Goal: Use online tool/utility: Utilize a website feature to perform a specific function

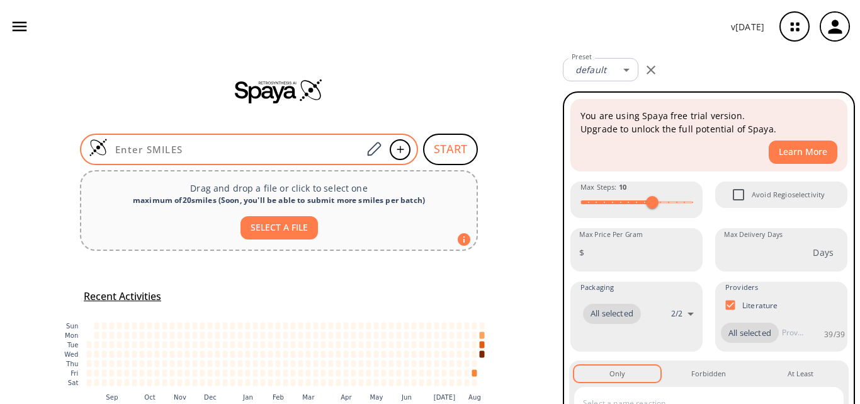
click at [178, 147] on input at bounding box center [235, 149] width 254 height 13
paste input "ClC1=C2C(Br)=NOC2=NC(Cl)=N1"
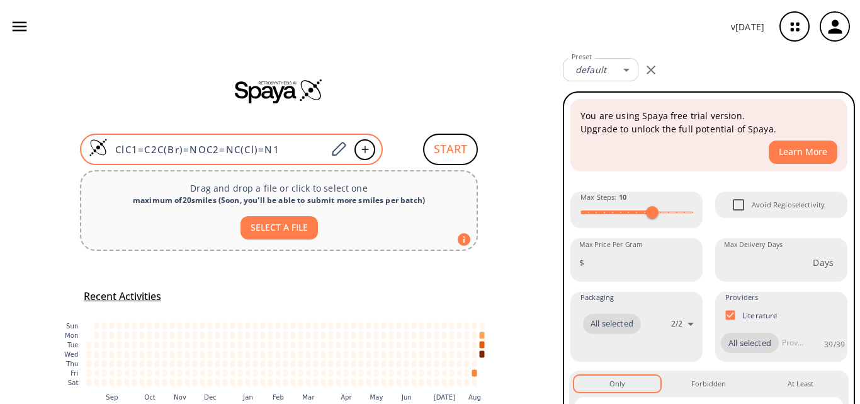
type input "ClC1=C2C(Br)=NOC2=NC(Cl)=N1"
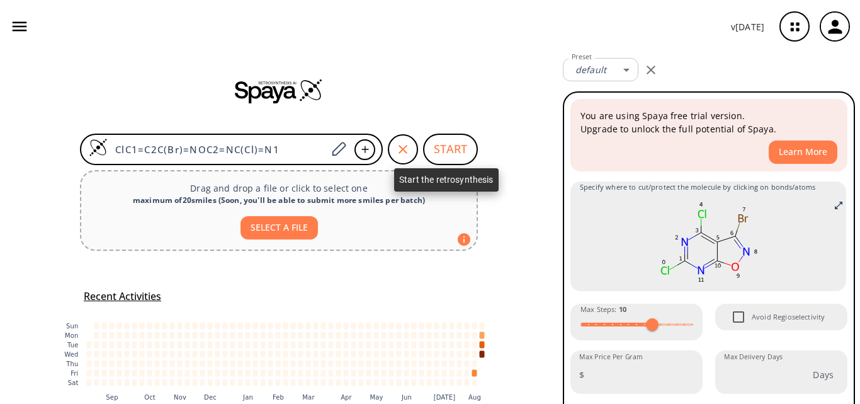
click at [454, 156] on button "START" at bounding box center [450, 149] width 55 height 31
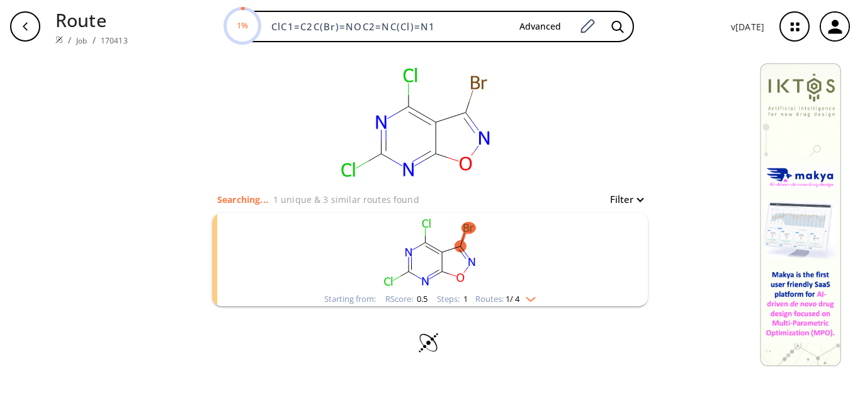
click at [548, 251] on rect "clusters" at bounding box center [430, 252] width 328 height 79
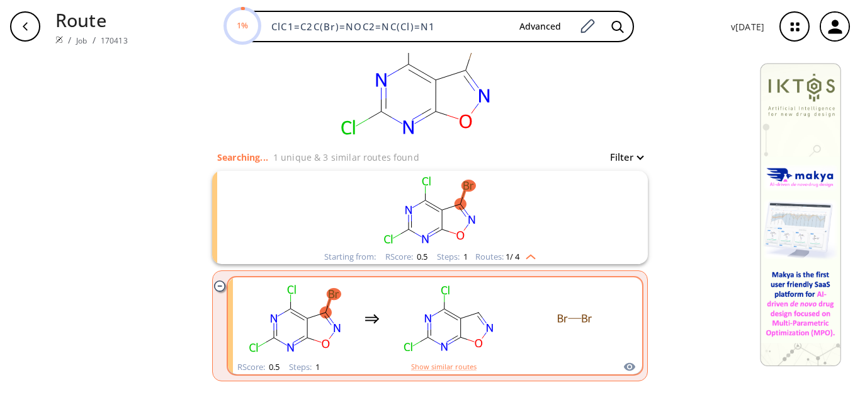
scroll to position [89, 0]
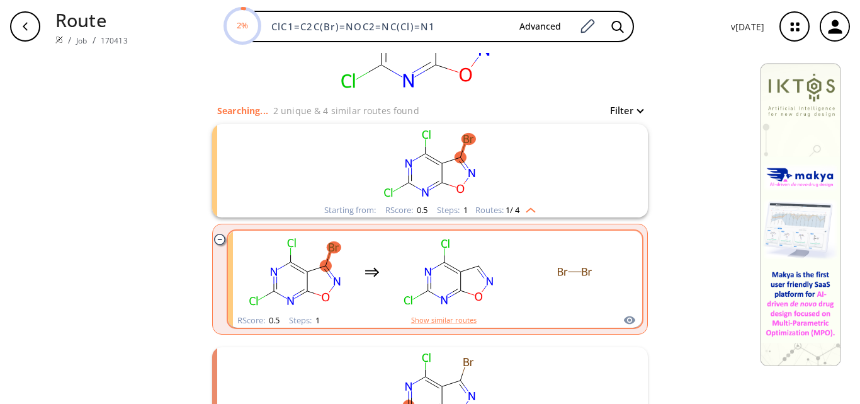
click at [518, 258] on rect "clusters" at bounding box center [574, 271] width 113 height 79
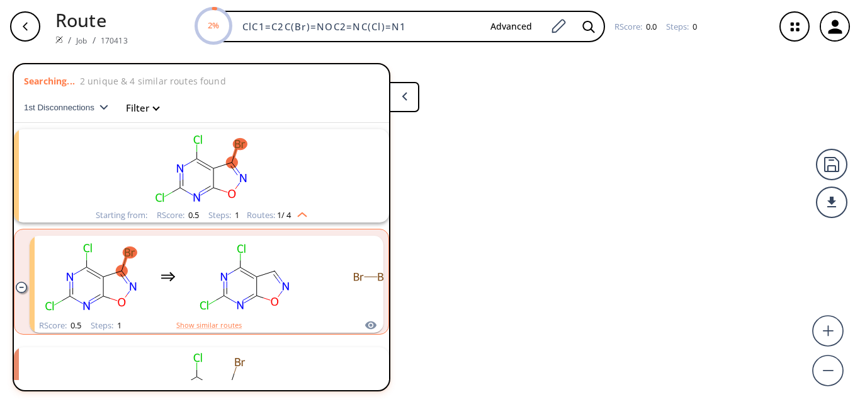
scroll to position [29, 0]
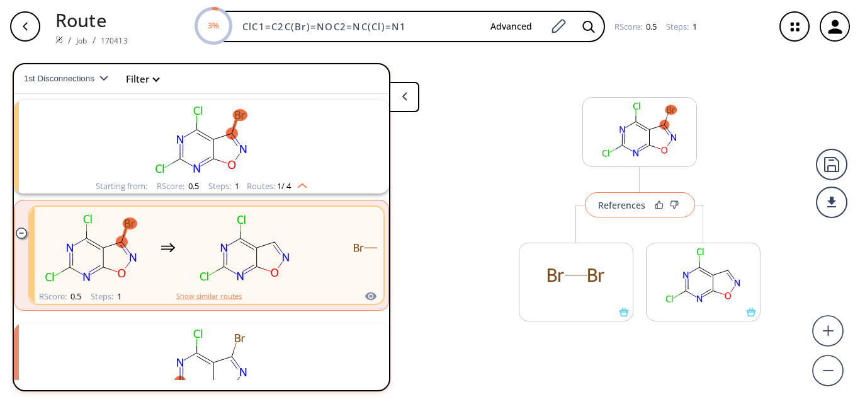
click at [610, 206] on div "References" at bounding box center [621, 205] width 47 height 8
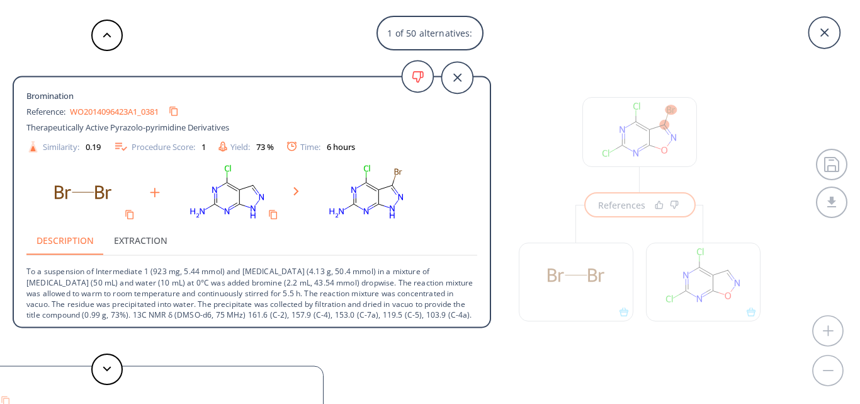
click at [91, 374] on div at bounding box center [107, 368] width 38 height 31
click at [104, 369] on icon at bounding box center [107, 369] width 9 height 6
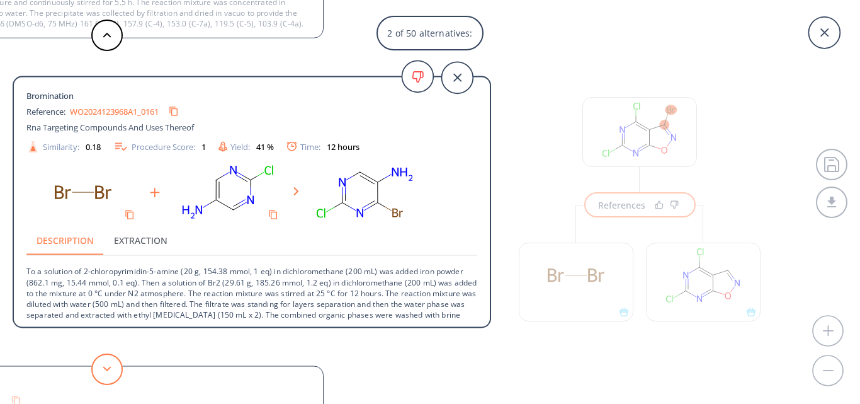
click at [104, 369] on icon at bounding box center [107, 369] width 9 height 6
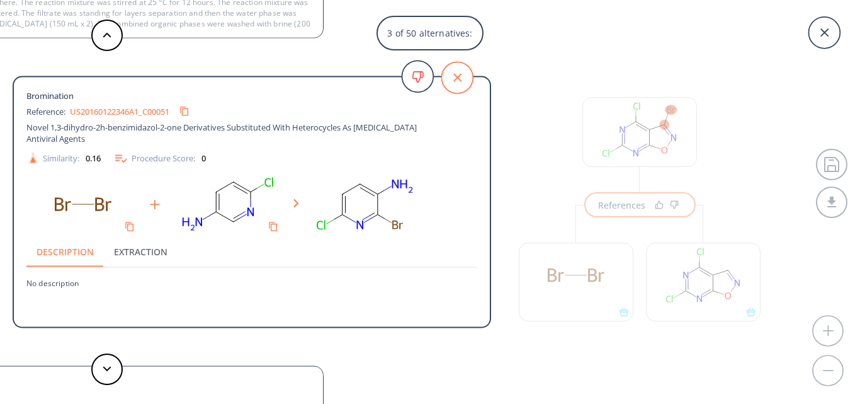
click at [442, 74] on icon at bounding box center [457, 77] width 31 height 31
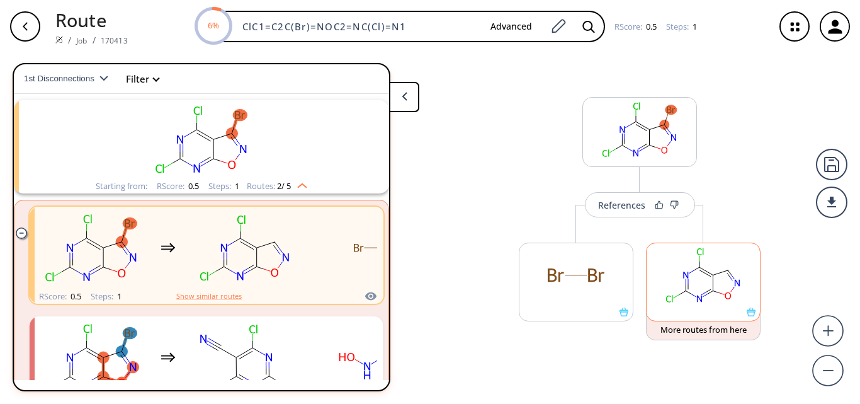
click at [754, 316] on icon at bounding box center [751, 311] width 9 height 9
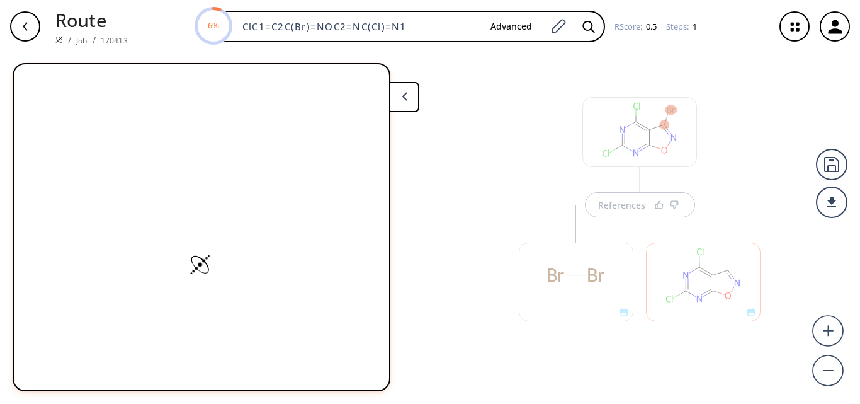
scroll to position [0, 0]
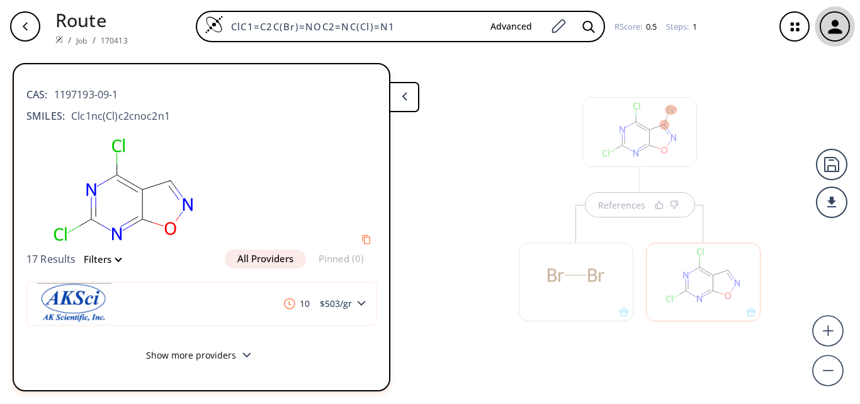
click at [833, 25] on icon "button" at bounding box center [835, 27] width 14 height 14
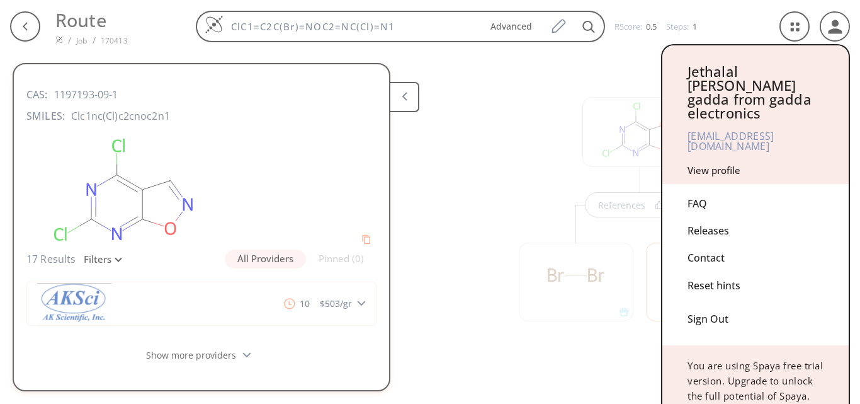
click at [498, 113] on div at bounding box center [430, 202] width 860 height 404
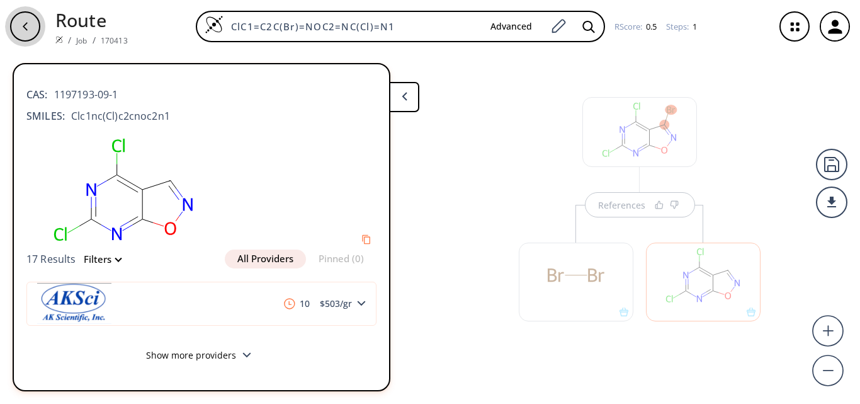
click at [23, 30] on icon "button" at bounding box center [25, 26] width 10 height 10
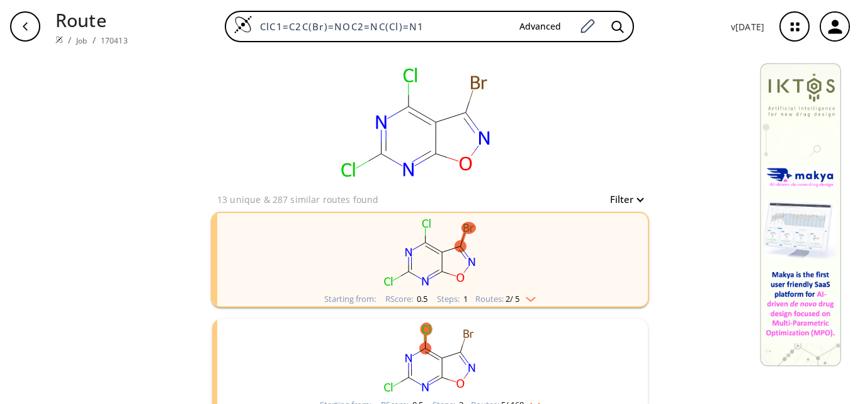
drag, startPoint x: 429, startPoint y: 26, endPoint x: 202, endPoint y: 12, distance: 227.2
click at [202, 12] on div "ClC1=C2C(Br)=NOC2=NC(Cl)=N1 Advanced" at bounding box center [429, 26] width 583 height 31
paste input "BrC1=C(C=CO2)C2=NN1C"
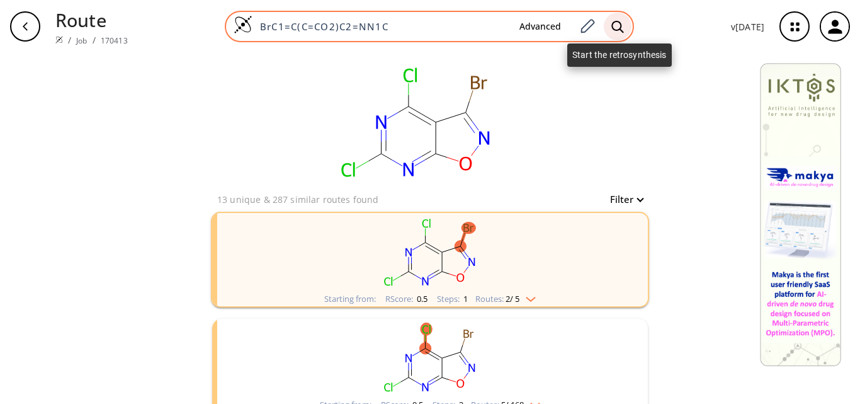
type input "BrC1=C(C=CO2)C2=NN1C"
click at [617, 26] on icon at bounding box center [618, 26] width 13 height 13
